Goal: Task Accomplishment & Management: Manage account settings

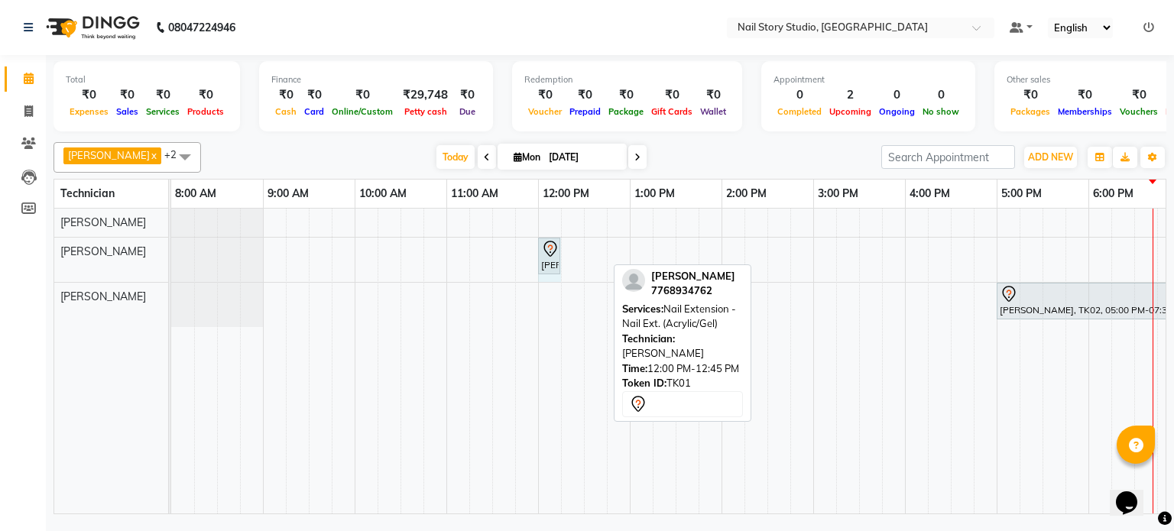
drag, startPoint x: 606, startPoint y: 264, endPoint x: 548, endPoint y: 272, distance: 58.0
click at [171, 272] on div "Srishti Talwar, TK01, 12:00 PM-12:45 PM, Nail Extension - Nail Ext. (Acrylic/Ge…" at bounding box center [171, 260] width 0 height 44
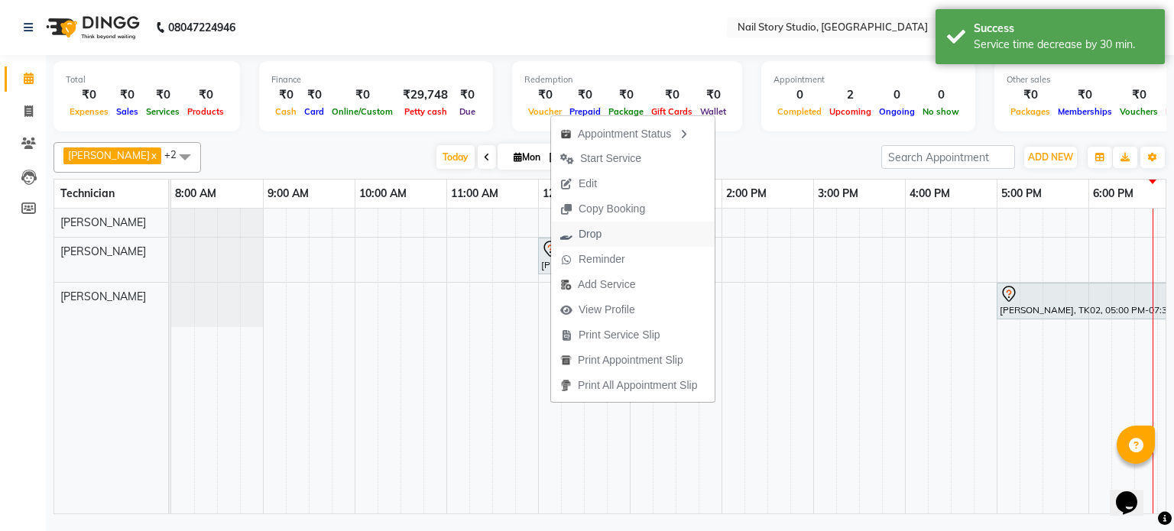
click at [575, 235] on span "Drop" at bounding box center [581, 234] width 60 height 25
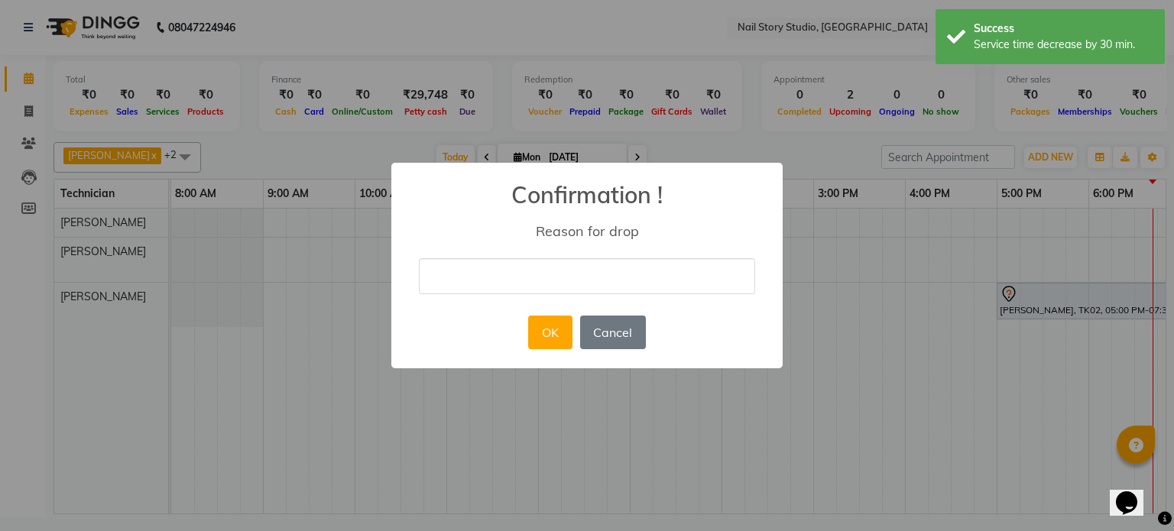
click at [544, 271] on input "text" at bounding box center [587, 276] width 336 height 36
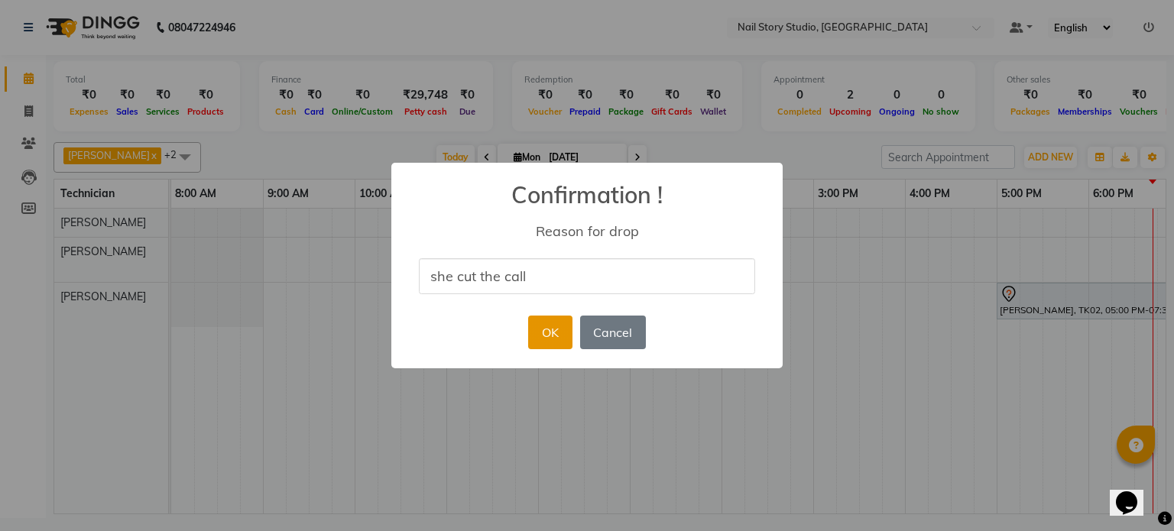
type input "she cut the call"
click at [554, 323] on button "OK" at bounding box center [550, 333] width 44 height 34
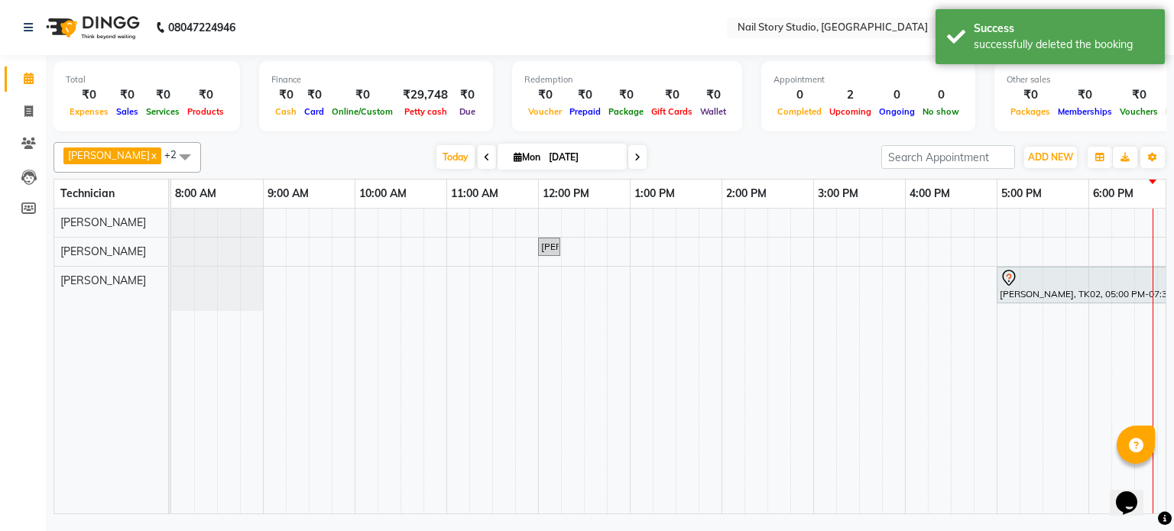
drag, startPoint x: 1116, startPoint y: 345, endPoint x: 931, endPoint y: 377, distance: 187.8
click at [931, 377] on tr at bounding box center [767, 361] width 1193 height 305
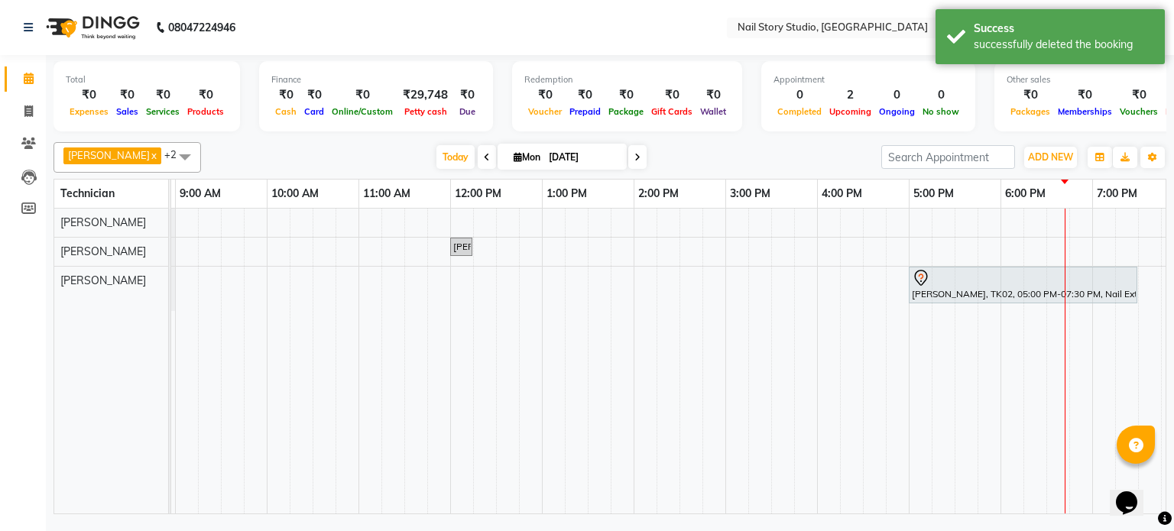
scroll to position [0, 98]
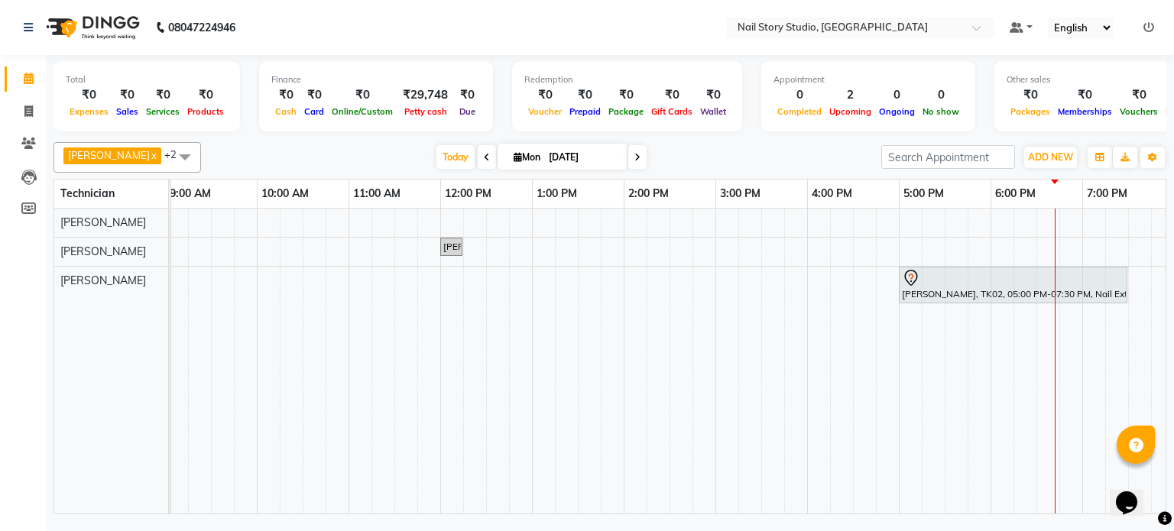
click at [1174, 444] on div "Total ₹0 Expenses ₹0 Sales ₹0 Services ₹0 Products Finance ₹0 Cash ₹0 Card ₹0 O…" at bounding box center [610, 286] width 1129 height 463
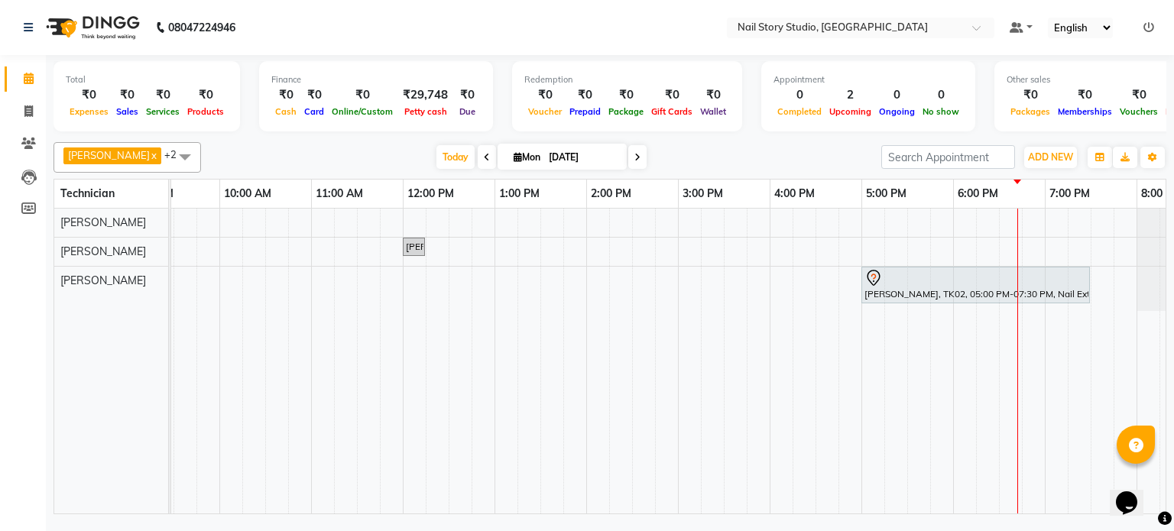
scroll to position [0, 0]
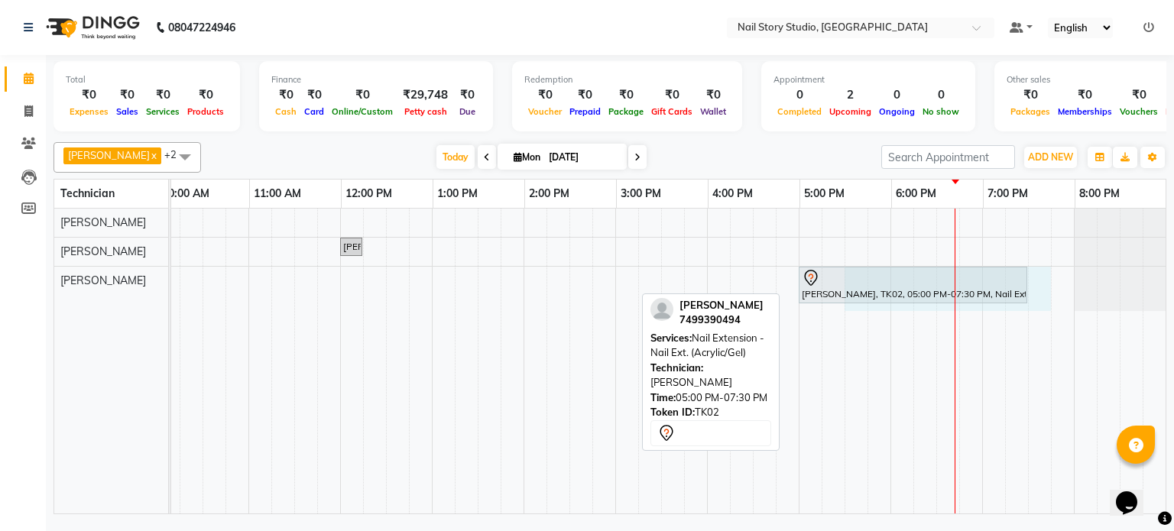
drag, startPoint x: 1025, startPoint y: 280, endPoint x: 846, endPoint y: 295, distance: 178.8
click at [846, 295] on div "Srishti Talwar, TK01, 12:00 PM-12:15 PM, Nail Extension - Nail Ext. (Acrylic/Ge…" at bounding box center [569, 361] width 1193 height 305
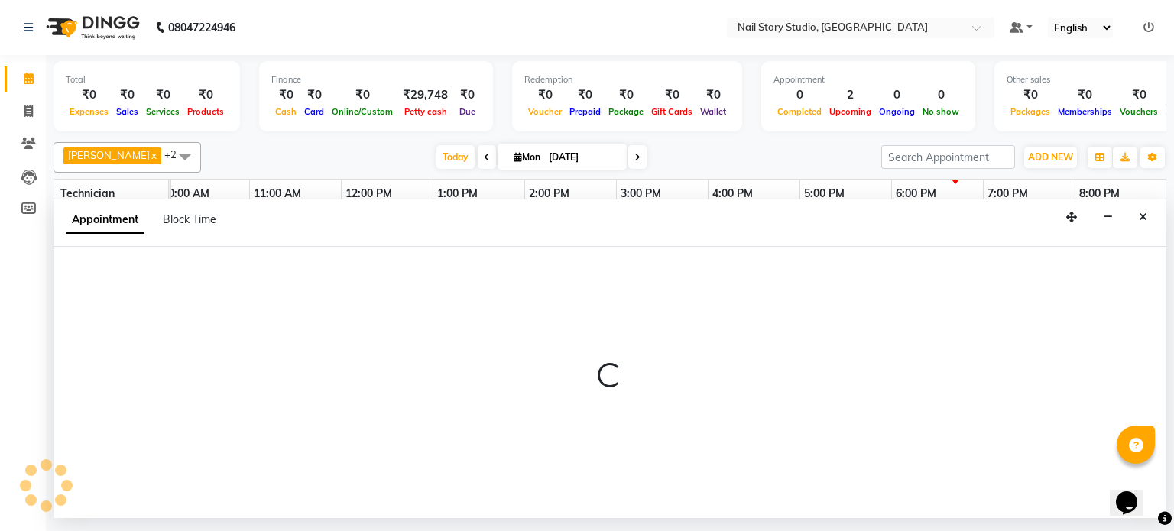
select select "88038"
select select "1050"
select select "tentative"
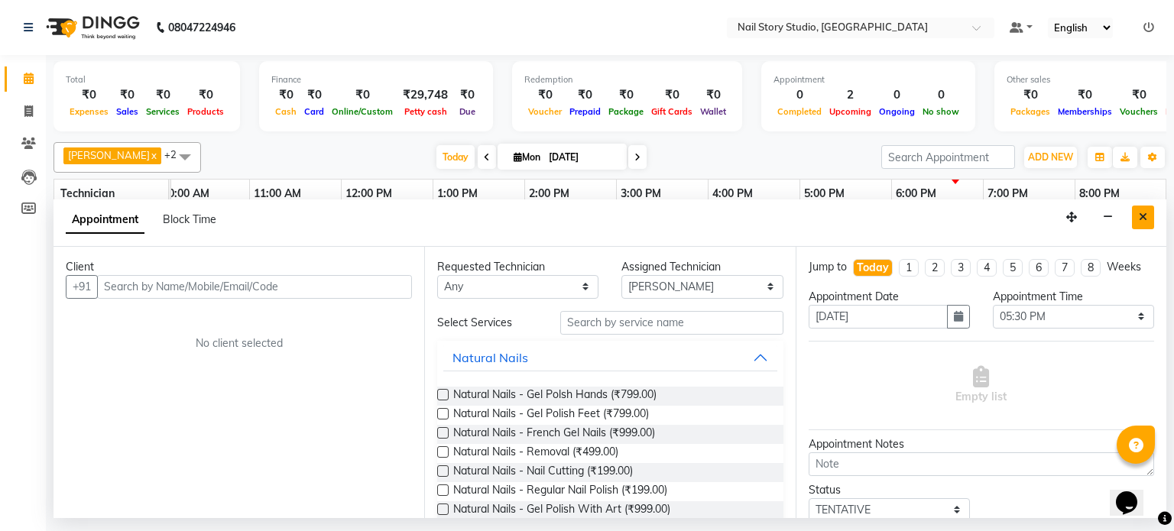
click at [1144, 216] on icon "Close" at bounding box center [1143, 217] width 8 height 11
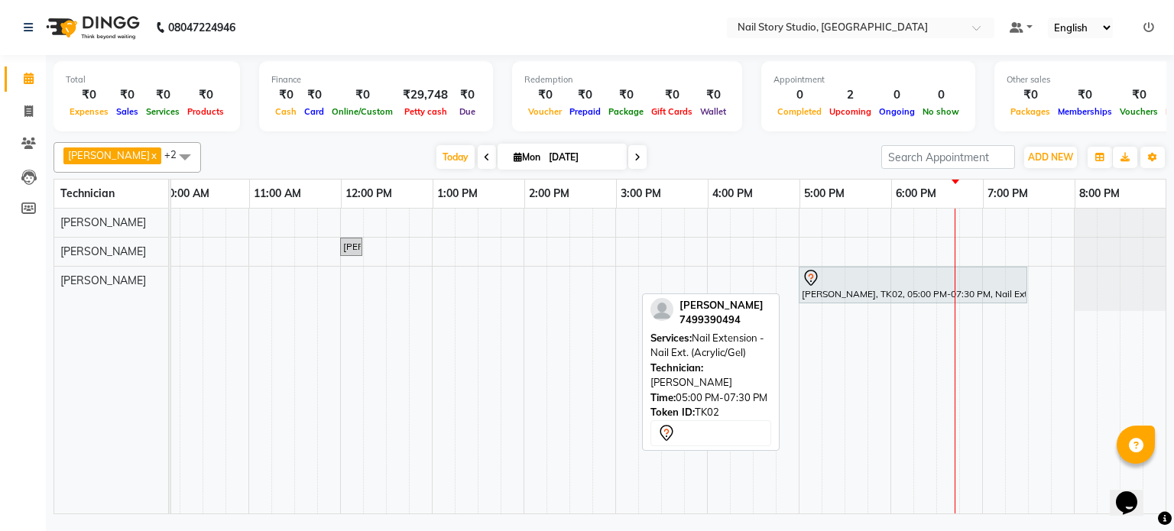
drag, startPoint x: 1015, startPoint y: 281, endPoint x: 814, endPoint y: 316, distance: 204.9
click at [814, 316] on div "Srishti Talwar, TK01, 12:00 PM-12:15 PM, Nail Extension - Nail Ext. (Acrylic/Ge…" at bounding box center [569, 361] width 1193 height 305
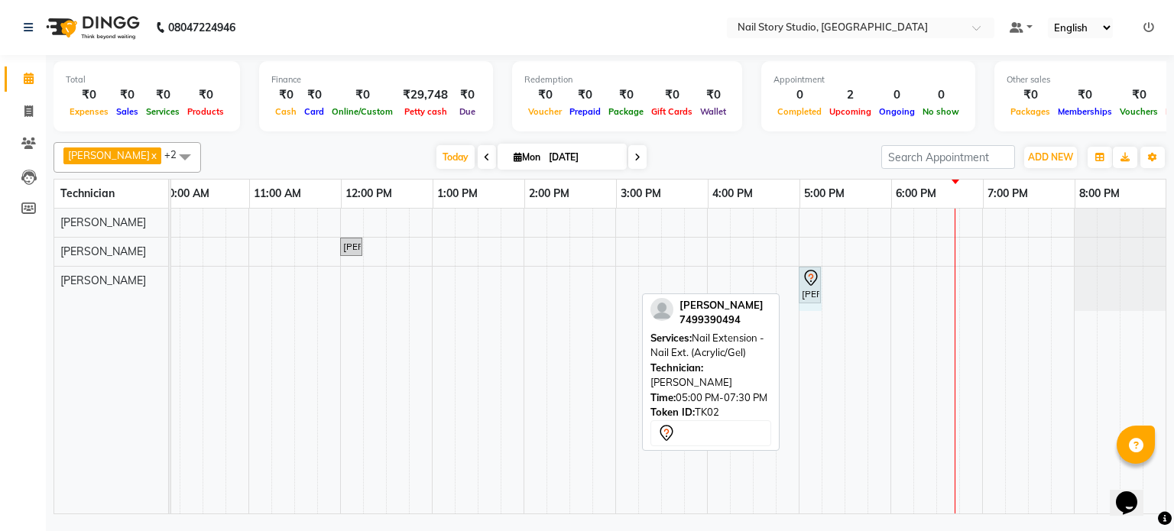
drag, startPoint x: 1012, startPoint y: 278, endPoint x: 804, endPoint y: 282, distance: 208.0
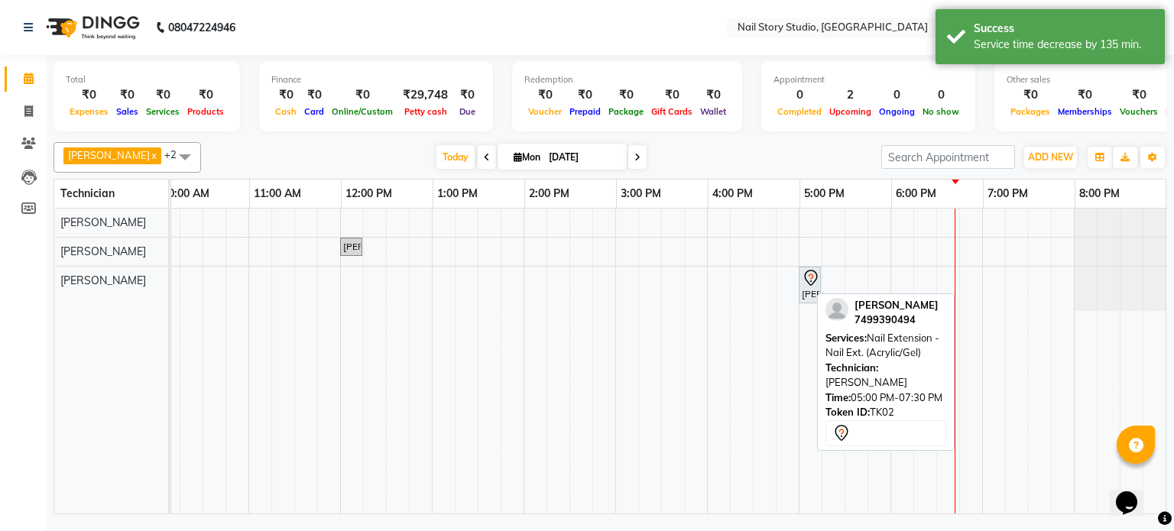
click at [802, 278] on icon at bounding box center [811, 278] width 18 height 18
select select "7"
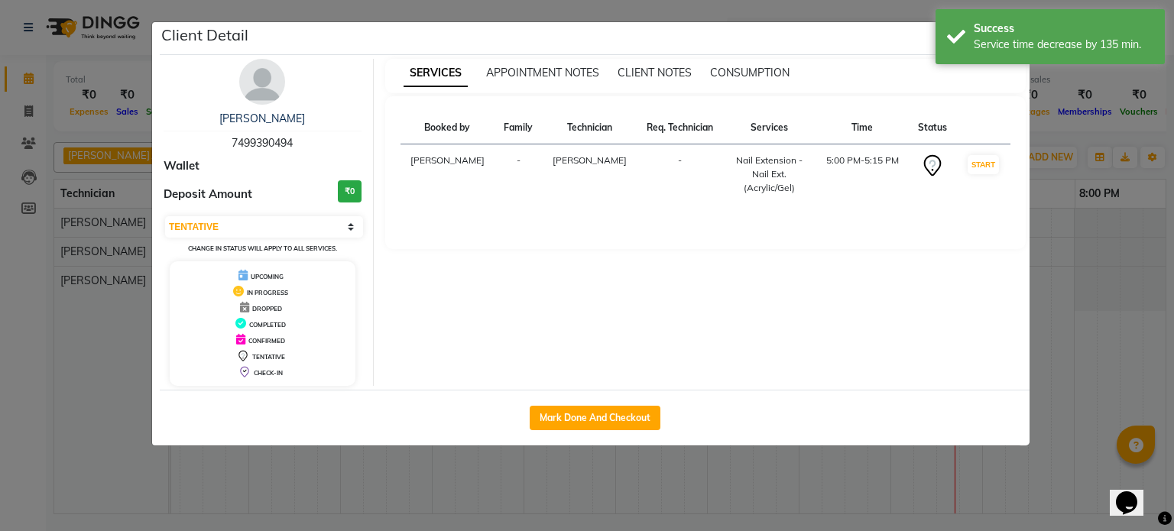
click at [1119, 263] on ngb-modal-window "Client Detail Sailee Dikhole 7499390494 Wallet Deposit Amount ₹0 Select IN SERV…" at bounding box center [587, 265] width 1174 height 531
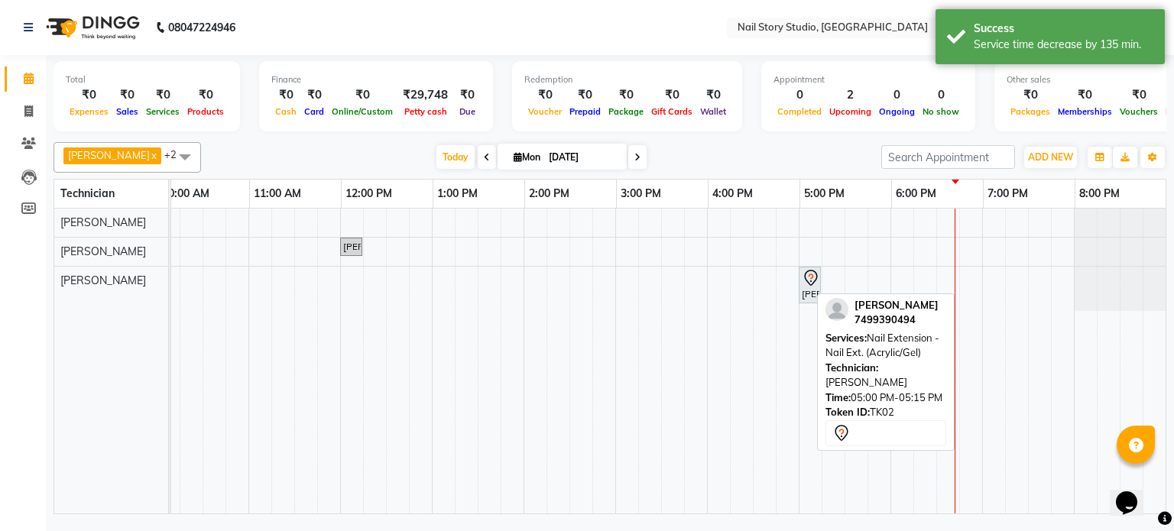
click at [802, 279] on icon at bounding box center [811, 278] width 18 height 18
select select "7"
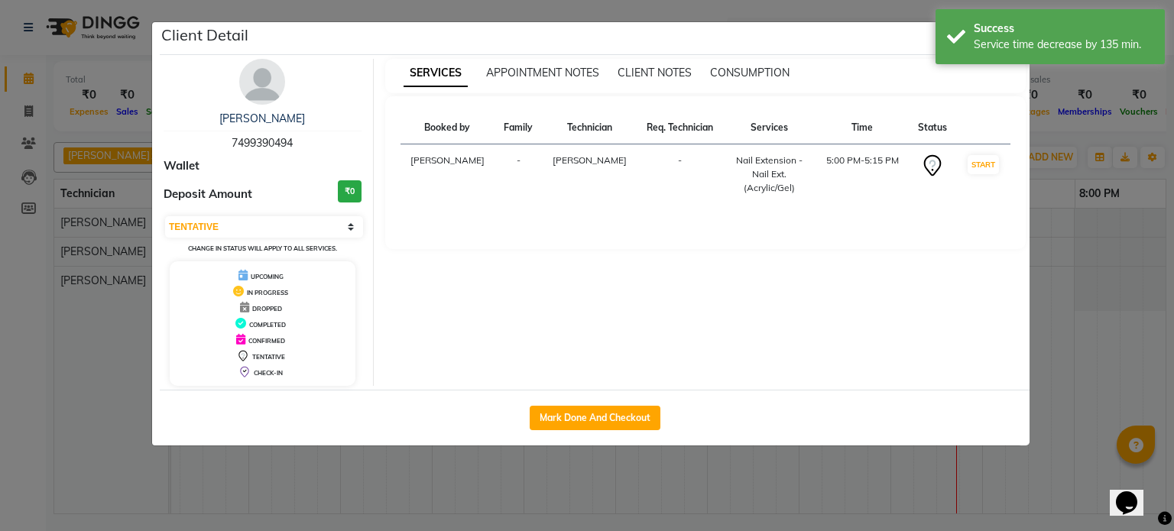
click at [1057, 274] on ngb-modal-window "Client Detail Sailee Dikhole 7499390494 Wallet Deposit Amount ₹0 Select IN SERV…" at bounding box center [587, 265] width 1174 height 531
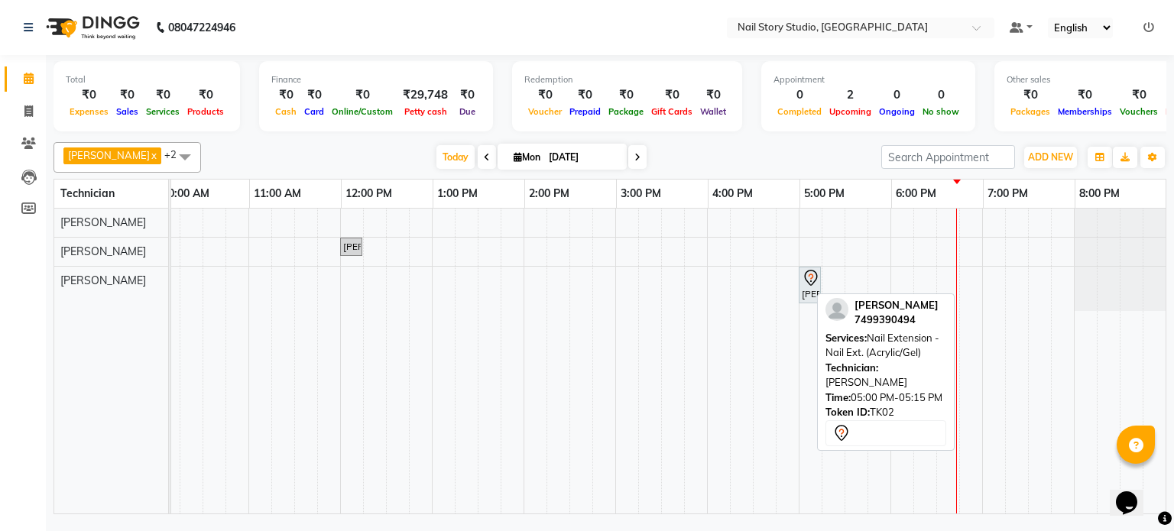
click at [802, 281] on icon at bounding box center [811, 278] width 18 height 18
select select "7"
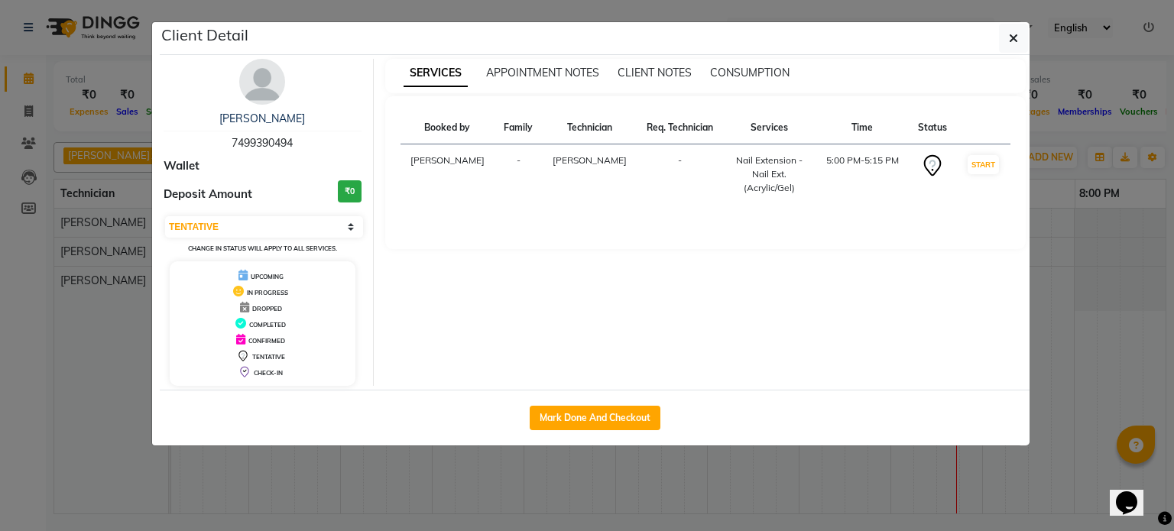
click at [1050, 258] on ngb-modal-window "Client Detail Sailee Dikhole 7499390494 Wallet Deposit Amount ₹0 Select IN SERV…" at bounding box center [587, 265] width 1174 height 531
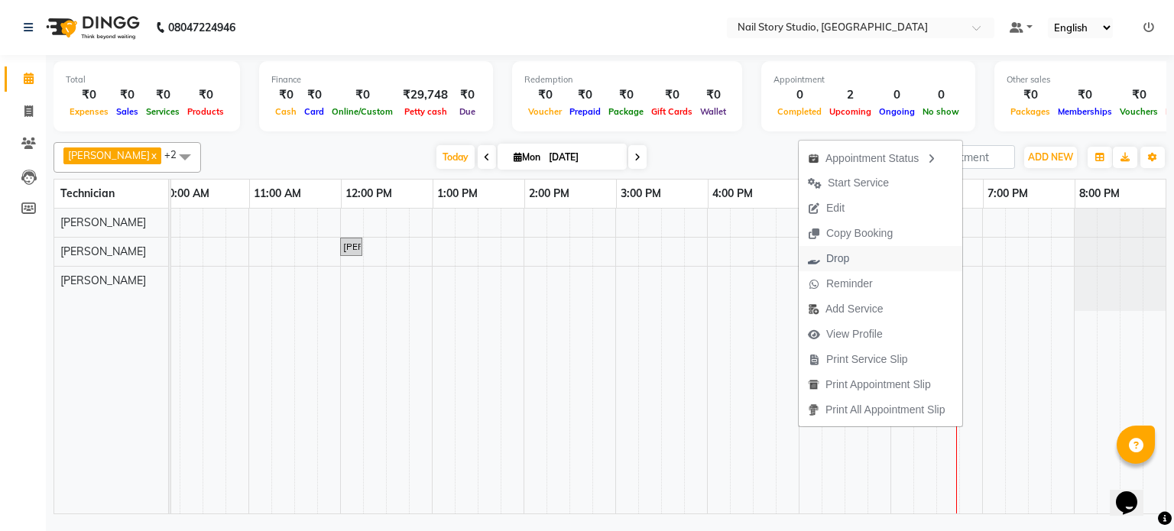
click at [836, 254] on span "Drop" at bounding box center [838, 259] width 23 height 16
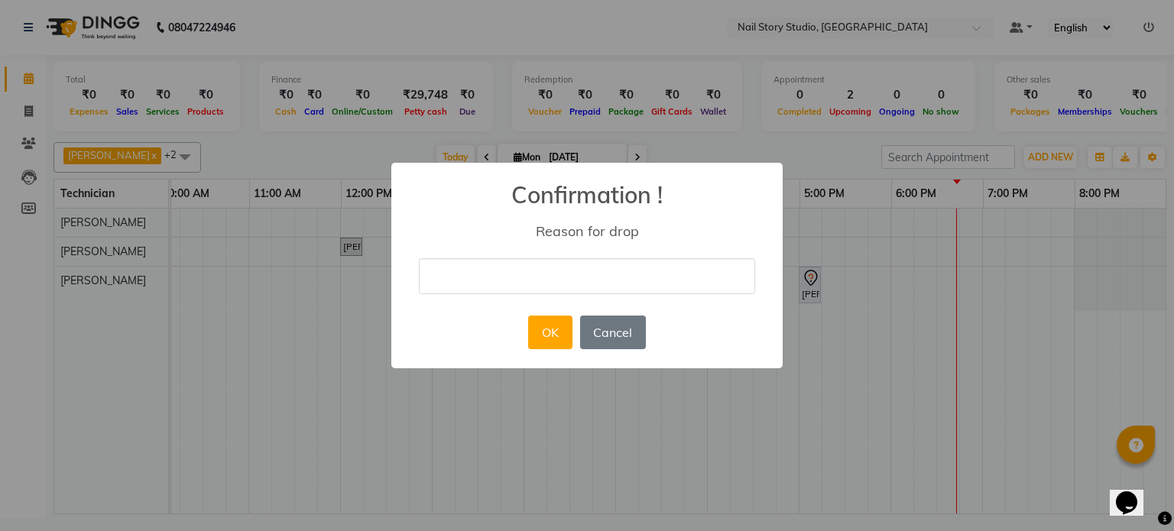
click at [695, 264] on input "text" at bounding box center [587, 276] width 336 height 36
type input "she said she will cllbck and cut the call"
click at [551, 317] on button "OK" at bounding box center [550, 333] width 44 height 34
